Goal: Task Accomplishment & Management: Use online tool/utility

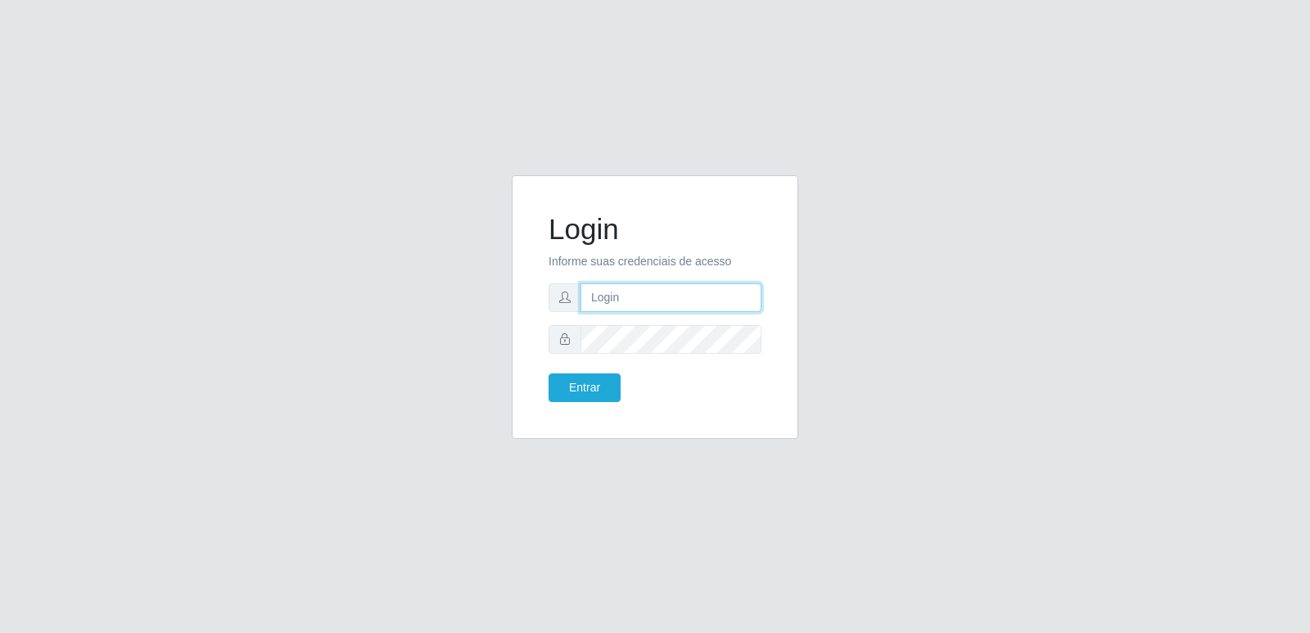
type input "[PERSON_NAME][EMAIL_ADDRESS][DOMAIN_NAME]"
click at [595, 411] on div "Login Informe suas credenciais de acesso [PERSON_NAME][EMAIL_ADDRESS][DOMAIN_NA…" at bounding box center [655, 307] width 246 height 223
click at [604, 405] on div "Login Informe suas credenciais de acesso [PERSON_NAME][EMAIL_ADDRESS][DOMAIN_NA…" at bounding box center [655, 307] width 246 height 223
click at [599, 382] on button "Entrar" at bounding box center [585, 387] width 72 height 29
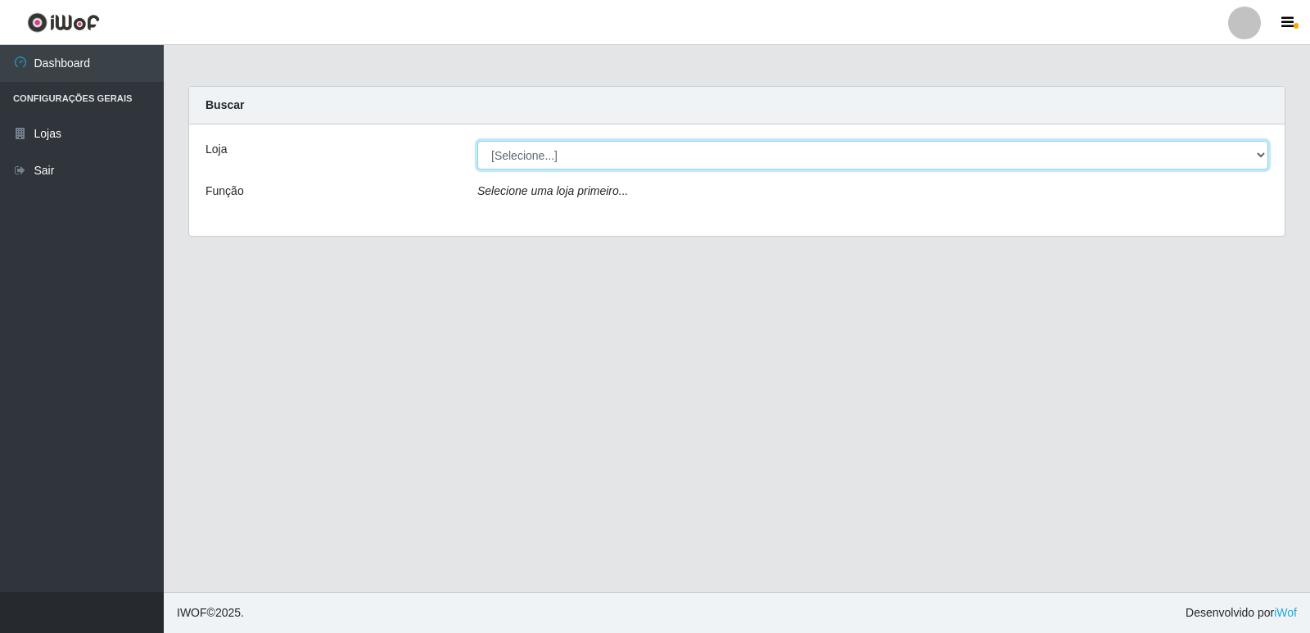
drag, startPoint x: 548, startPoint y: 168, endPoint x: 553, endPoint y: 160, distance: 9.6
click at [550, 163] on select "[Selecione...] Hiper Queiroz - [GEOGRAPHIC_DATA] [GEOGRAPHIC_DATA] [GEOGRAPHIC_…" at bounding box center [872, 155] width 791 height 29
click at [559, 158] on select "[Selecione...] Hiper Queiroz - [GEOGRAPHIC_DATA] [GEOGRAPHIC_DATA] [GEOGRAPHIC_…" at bounding box center [872, 155] width 791 height 29
click at [560, 158] on select "[Selecione...] Hiper Queiroz - [GEOGRAPHIC_DATA] [GEOGRAPHIC_DATA] [GEOGRAPHIC_…" at bounding box center [872, 155] width 791 height 29
click at [570, 147] on select "[Selecione...] Hiper Queiroz - [GEOGRAPHIC_DATA] [GEOGRAPHIC_DATA] [GEOGRAPHIC_…" at bounding box center [872, 155] width 791 height 29
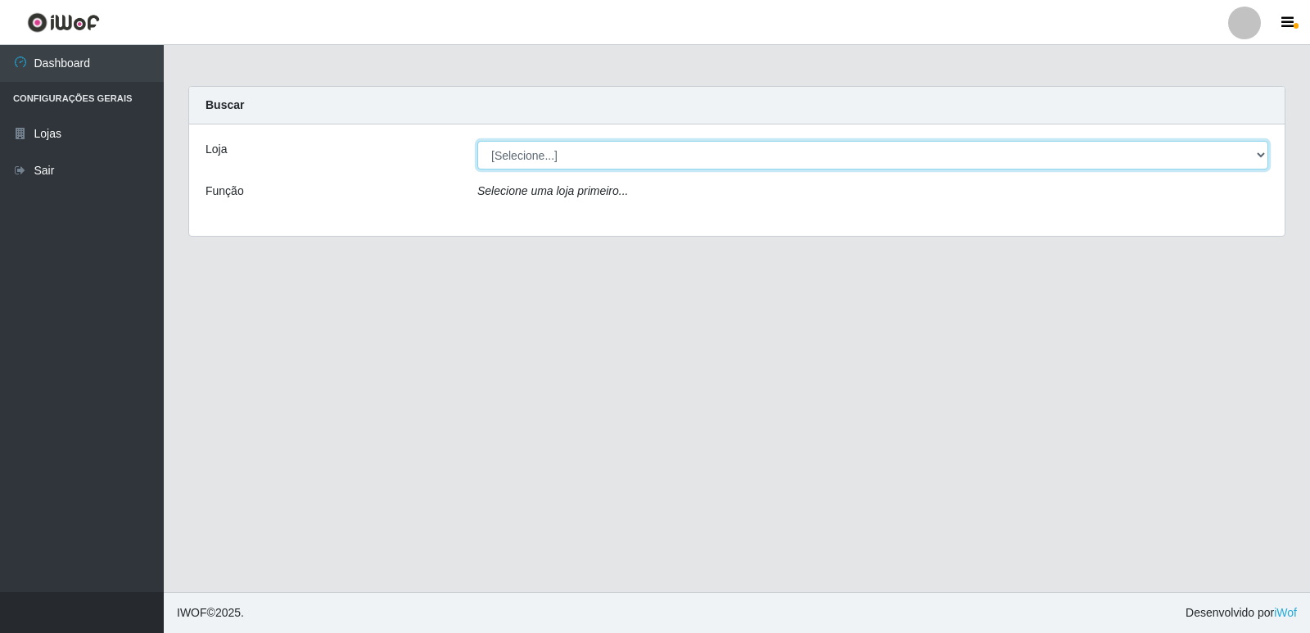
click at [570, 152] on select "[Selecione...] Hiper Queiroz - [GEOGRAPHIC_DATA] [GEOGRAPHIC_DATA] [GEOGRAPHIC_…" at bounding box center [872, 155] width 791 height 29
select select "516"
click at [477, 141] on select "[Selecione...] Hiper Queiroz - [GEOGRAPHIC_DATA] [GEOGRAPHIC_DATA] [GEOGRAPHIC_…" at bounding box center [872, 155] width 791 height 29
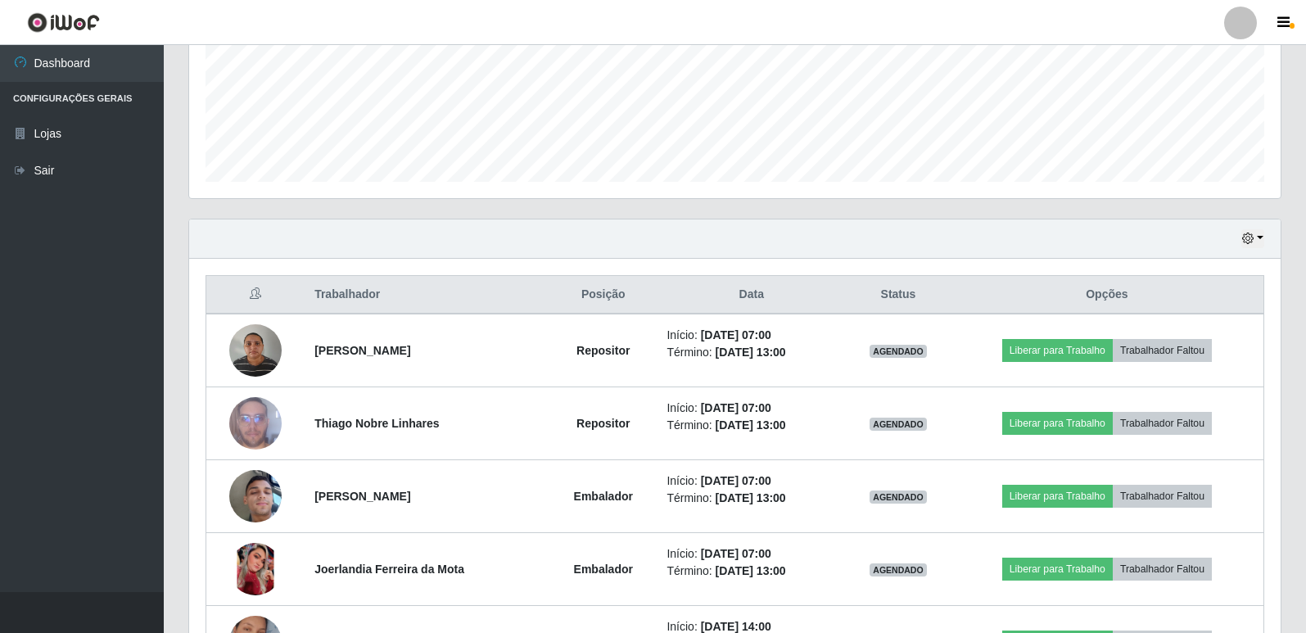
scroll to position [410, 0]
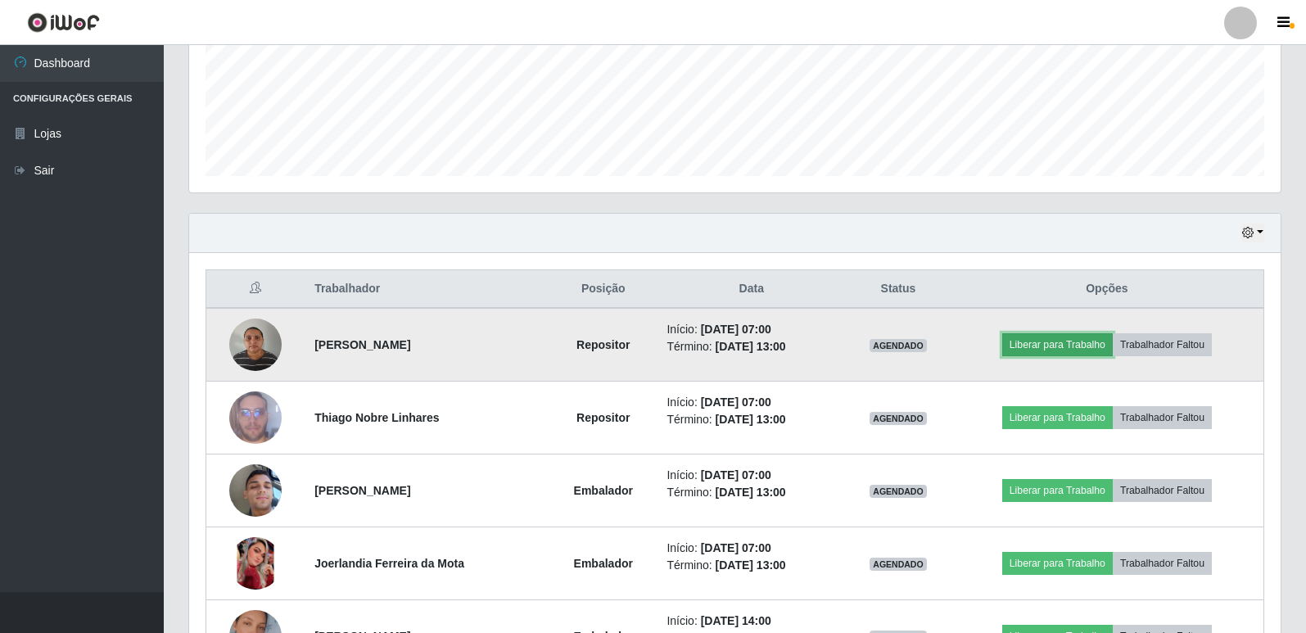
click at [1068, 344] on button "Liberar para Trabalho" at bounding box center [1057, 344] width 111 height 23
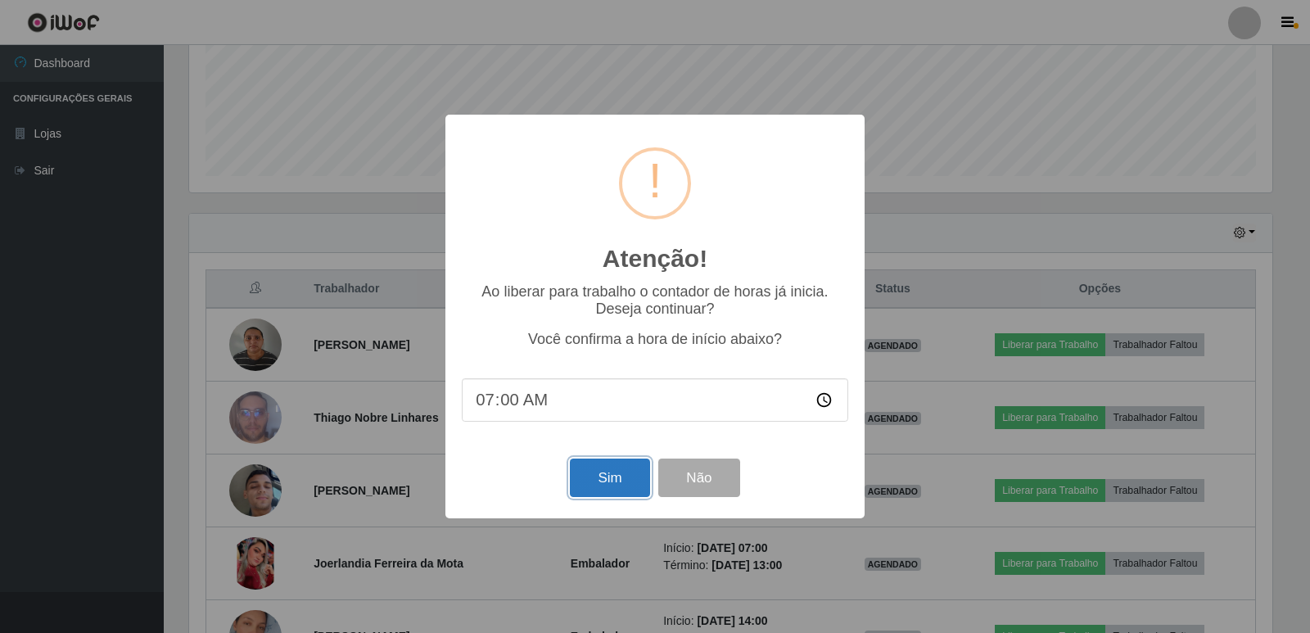
click at [613, 468] on button "Sim" at bounding box center [609, 478] width 79 height 38
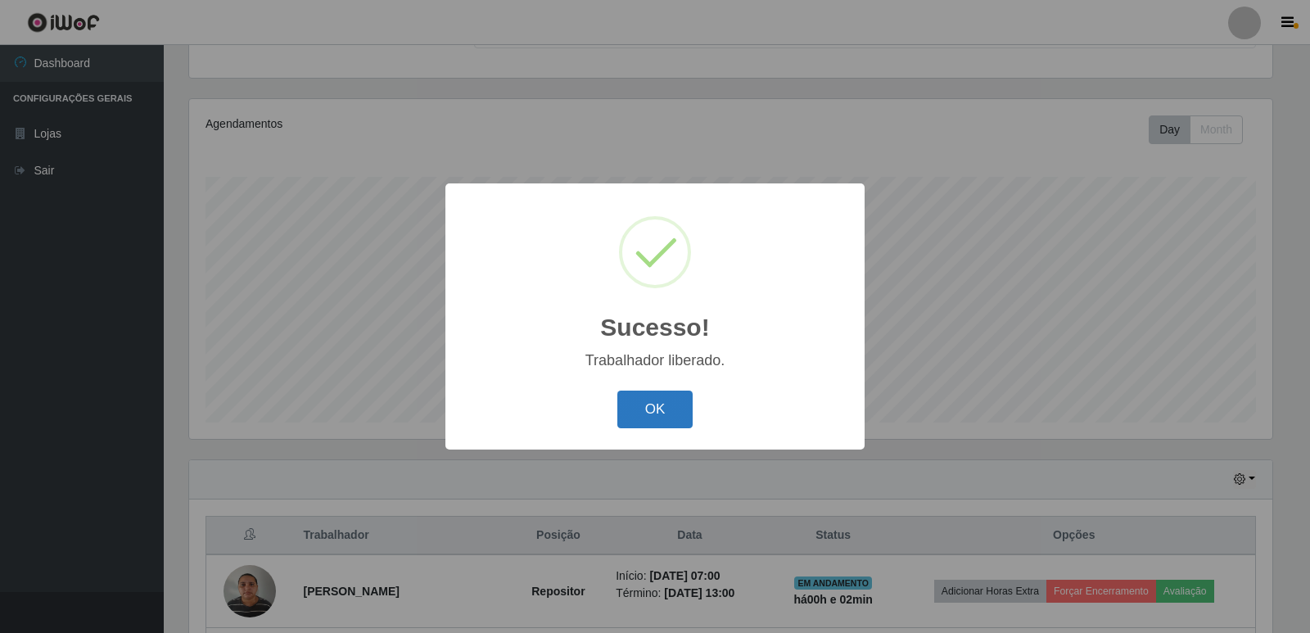
click at [647, 406] on button "OK" at bounding box center [656, 410] width 76 height 38
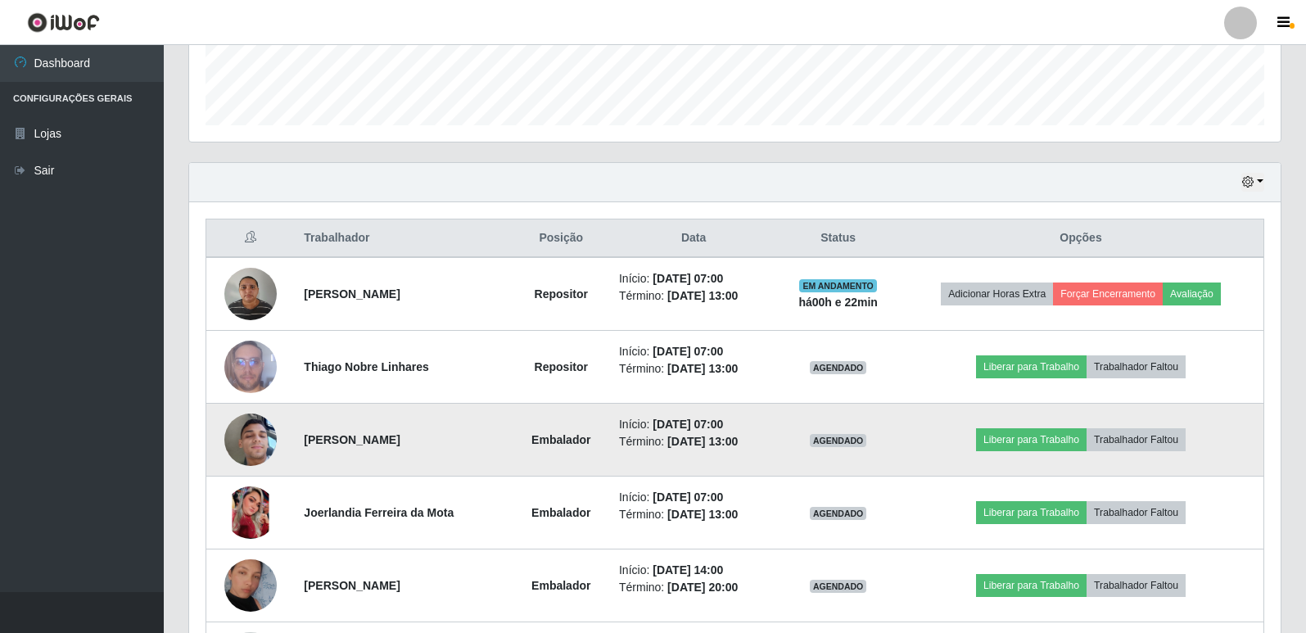
scroll to position [409, 0]
